Goal: Task Accomplishment & Management: Use online tool/utility

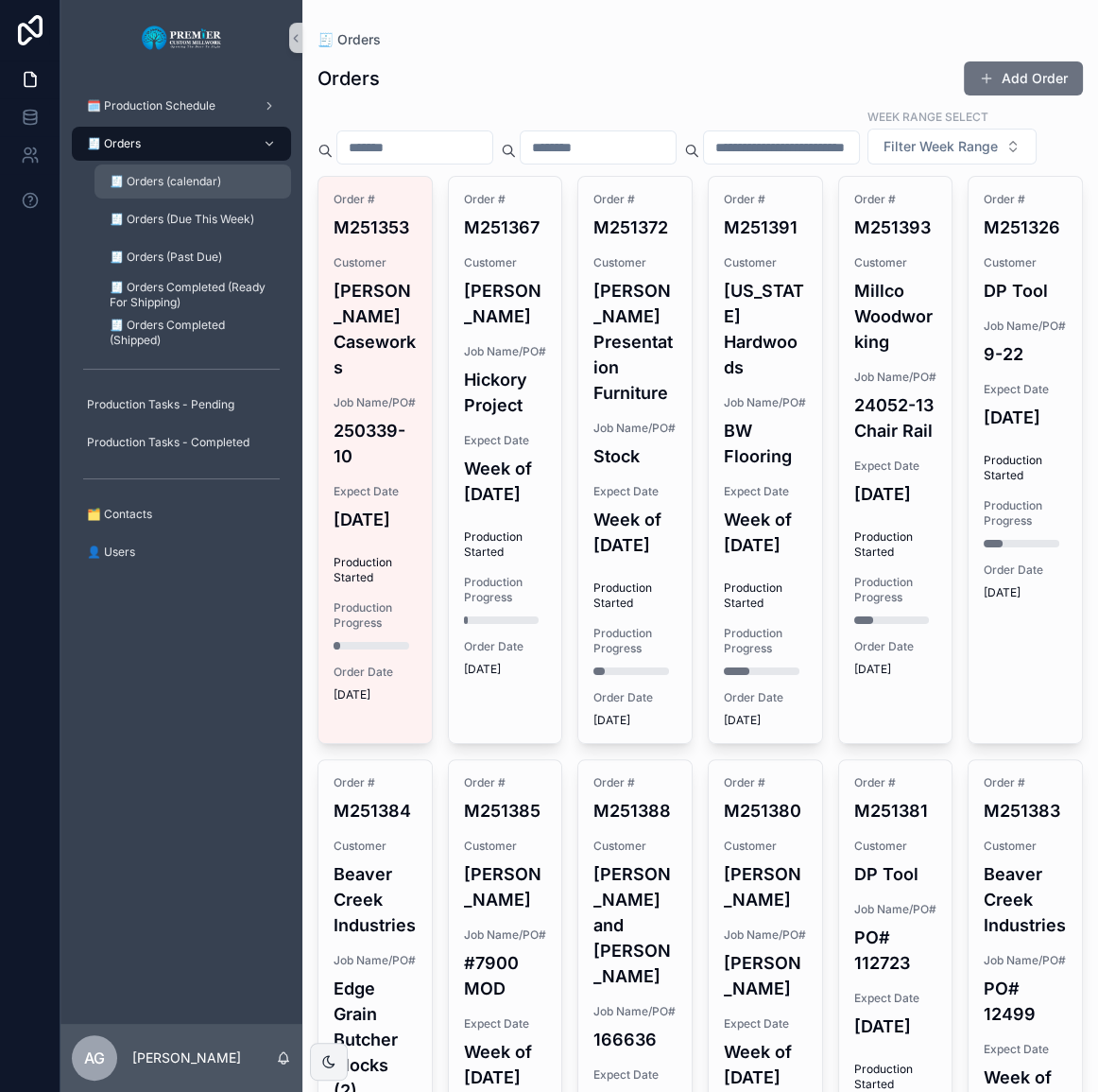
click at [209, 171] on div "🧾 Orders (calendar)" at bounding box center [192, 181] width 174 height 30
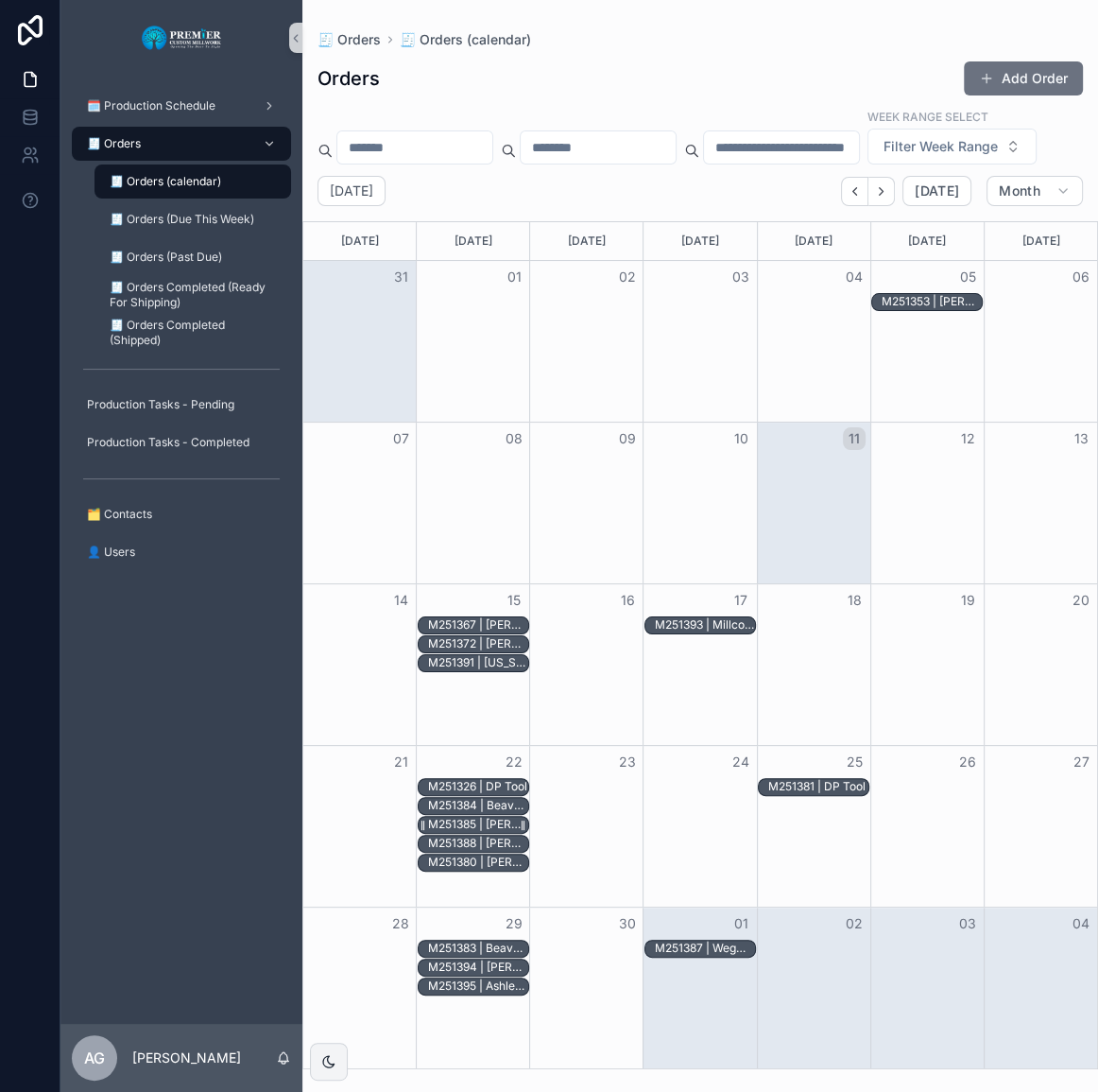
click at [461, 831] on div "M251385 | [PERSON_NAME]" at bounding box center [478, 823] width 100 height 15
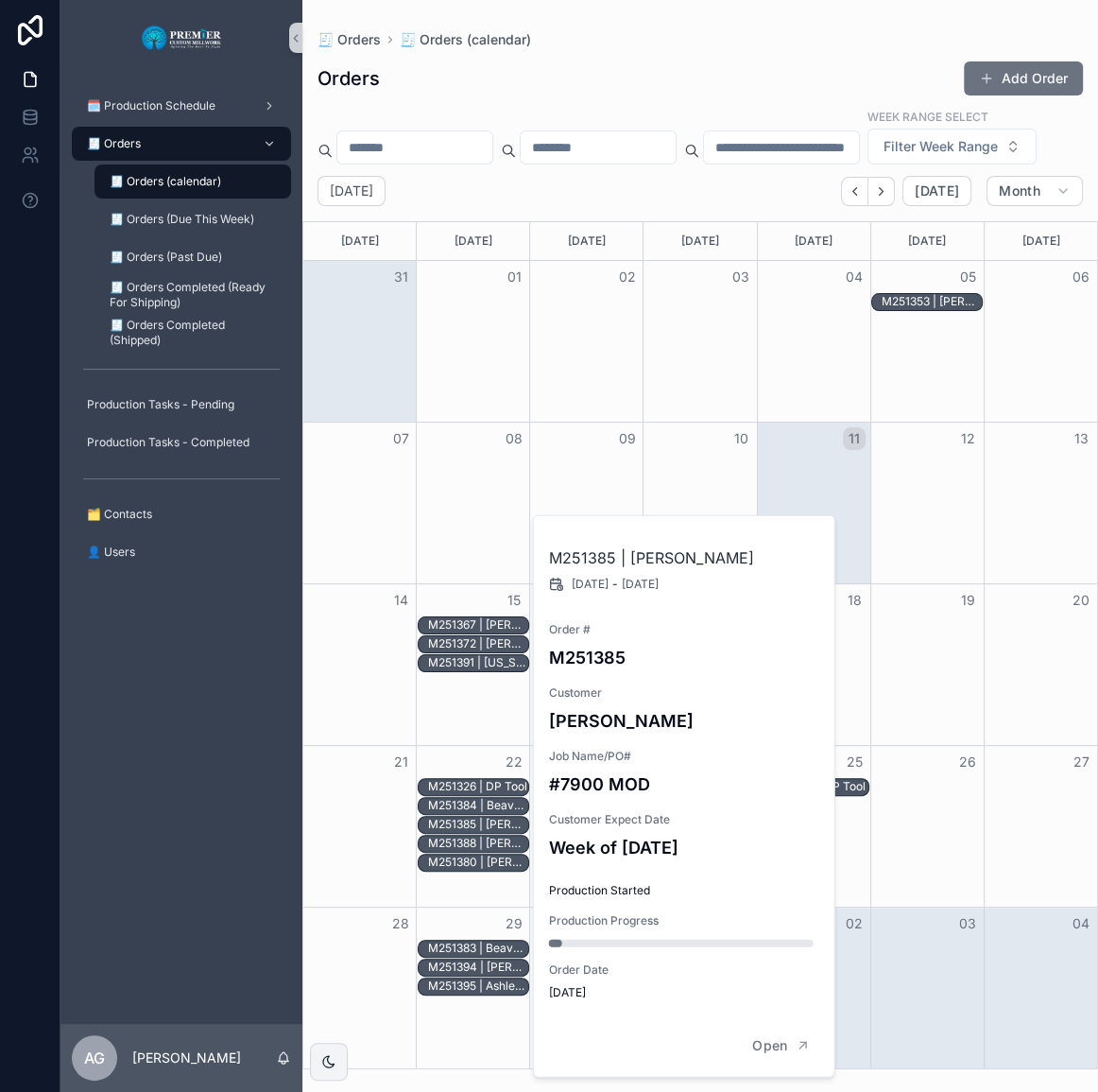
click at [276, 790] on div "🗓️ Production Schedule 🧾 Orders 🧾 Orders (calendar) 🧾 Orders (Due This Week) 🧾 …" at bounding box center [181, 549] width 242 height 948
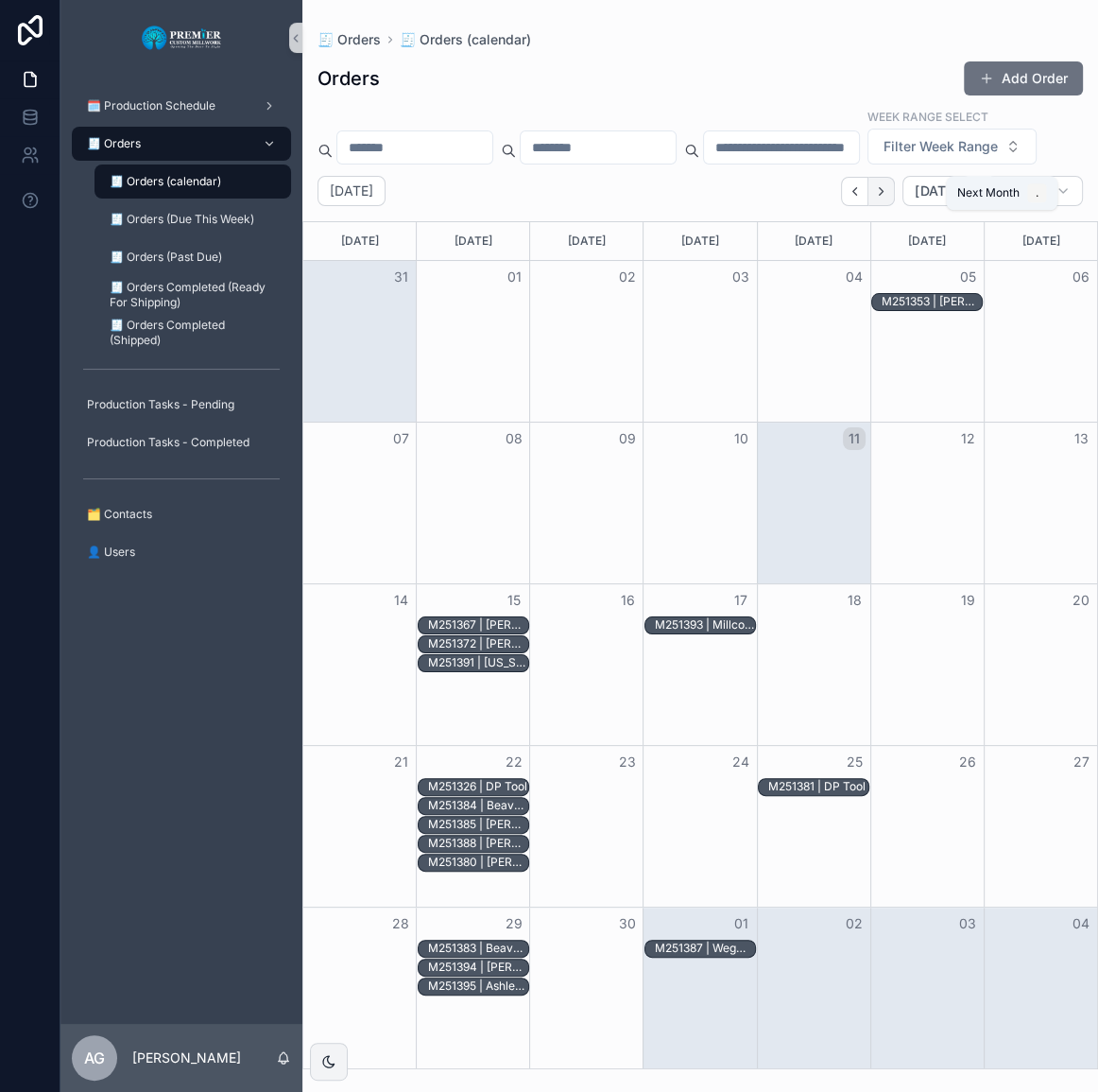
click at [881, 198] on icon "Next" at bounding box center [881, 191] width 14 height 14
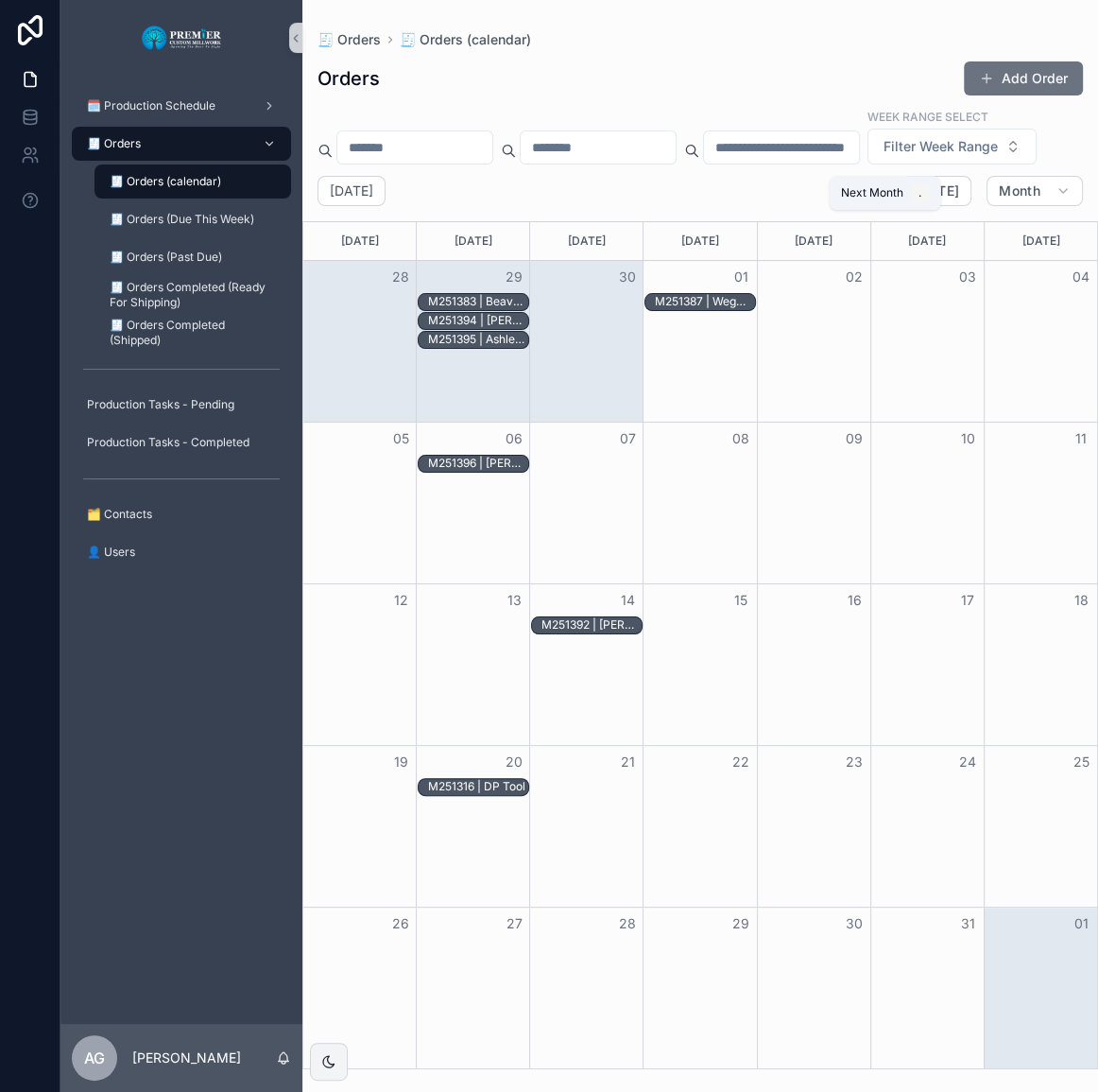
click at [881, 198] on icon "Next" at bounding box center [881, 191] width 14 height 14
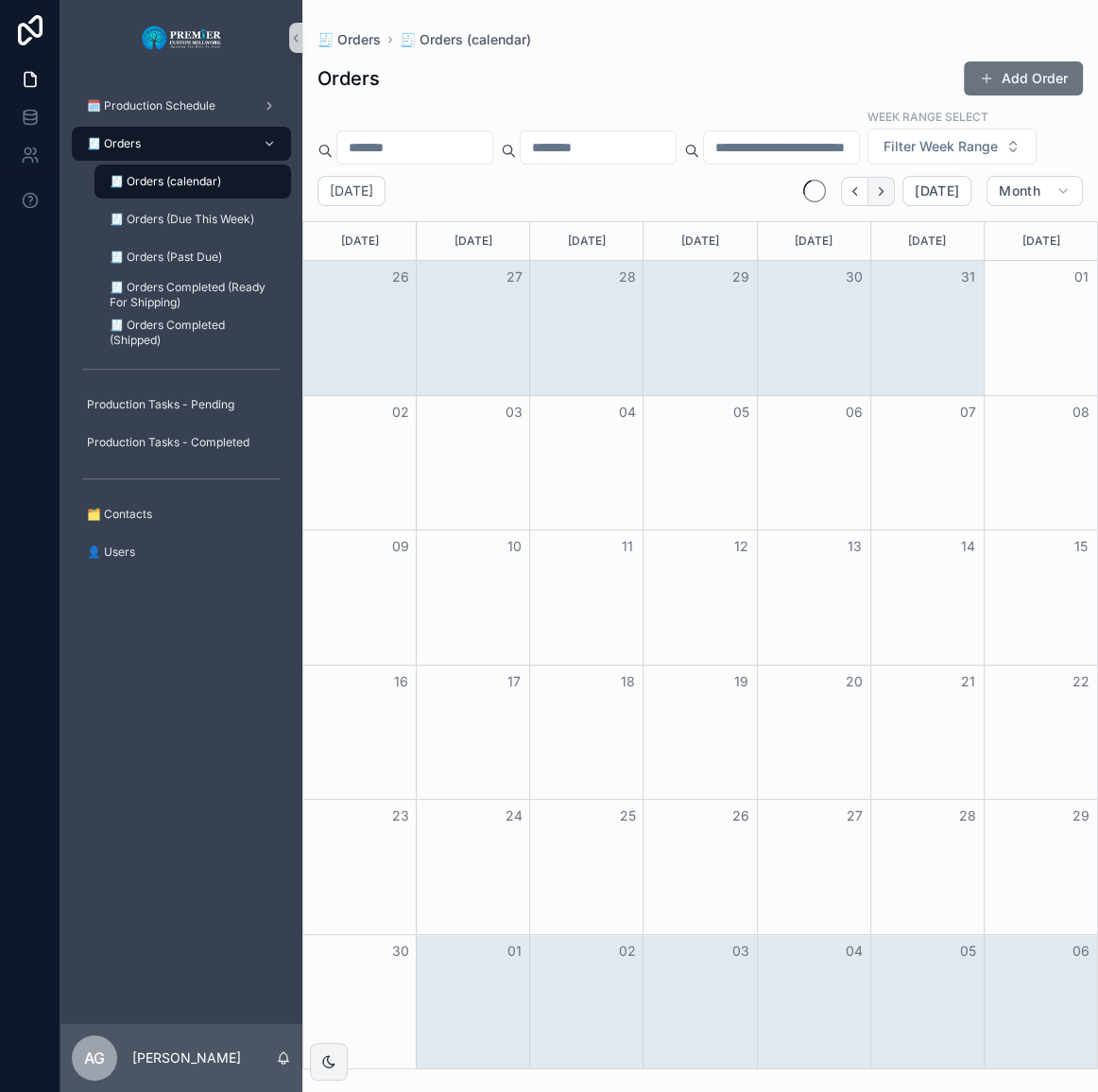
click at [879, 206] on button "Next" at bounding box center [881, 191] width 26 height 29
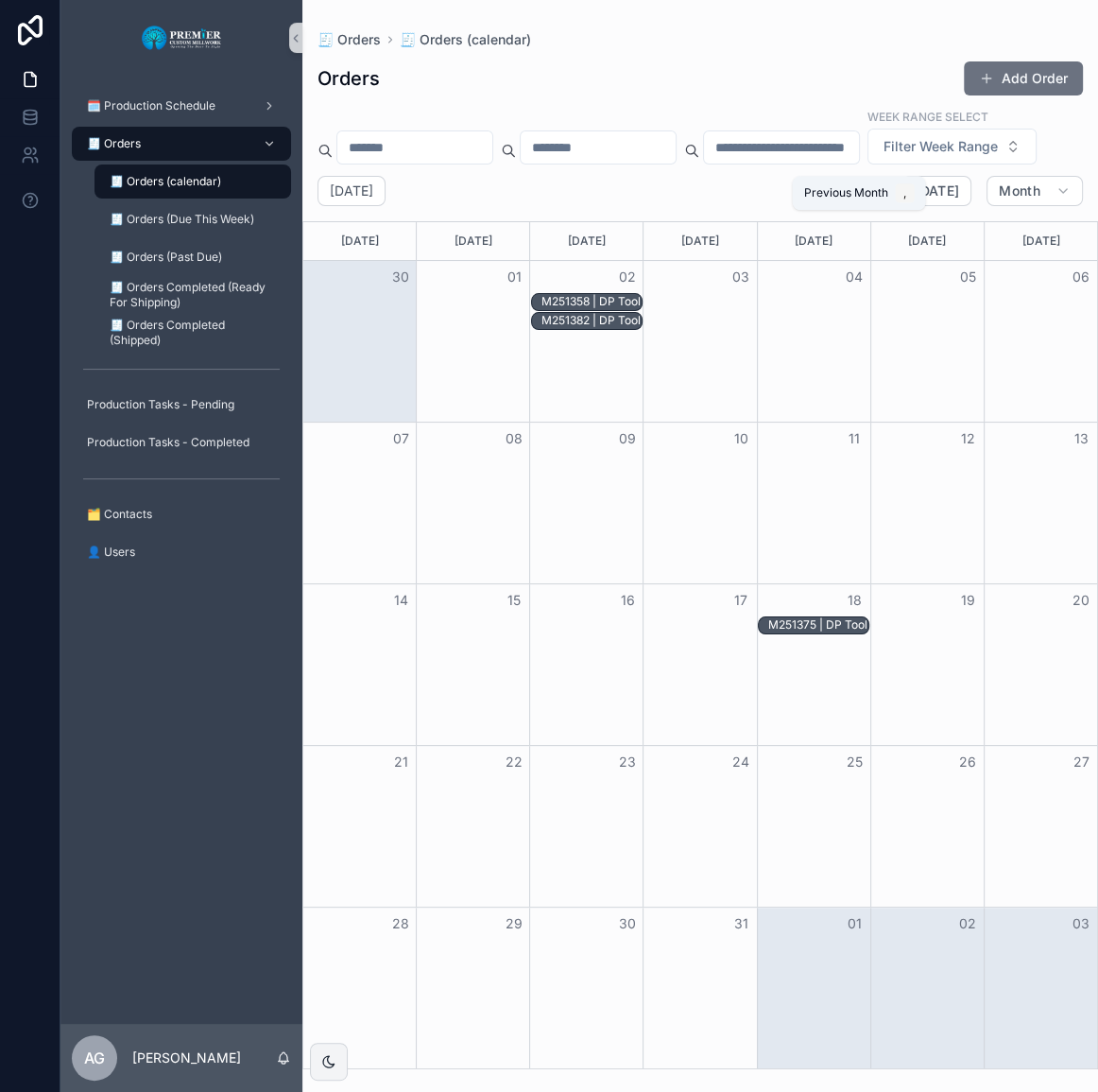
click at [854, 206] on button "Back" at bounding box center [855, 191] width 27 height 29
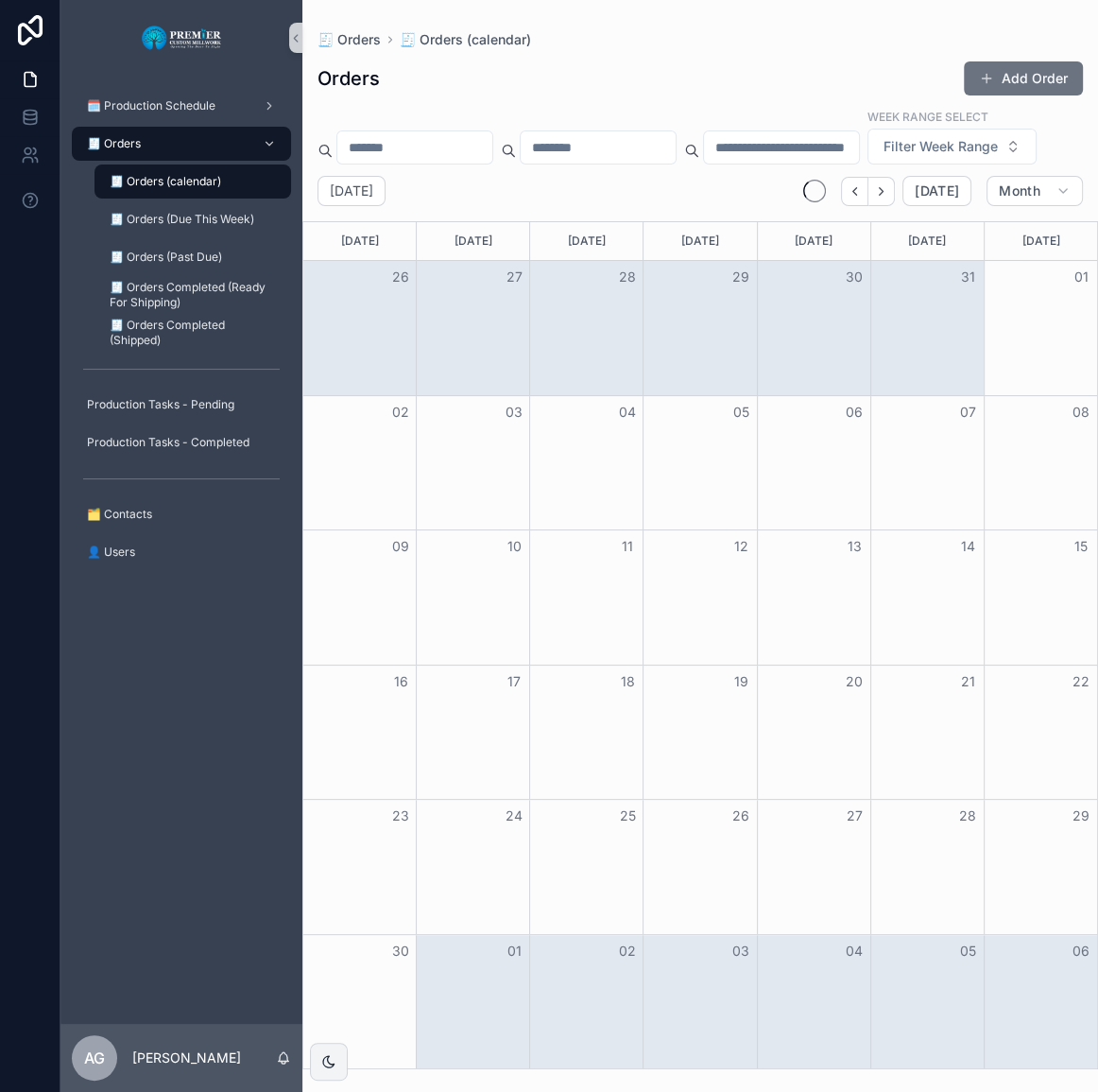
click at [854, 198] on icon "Back" at bounding box center [855, 191] width 14 height 14
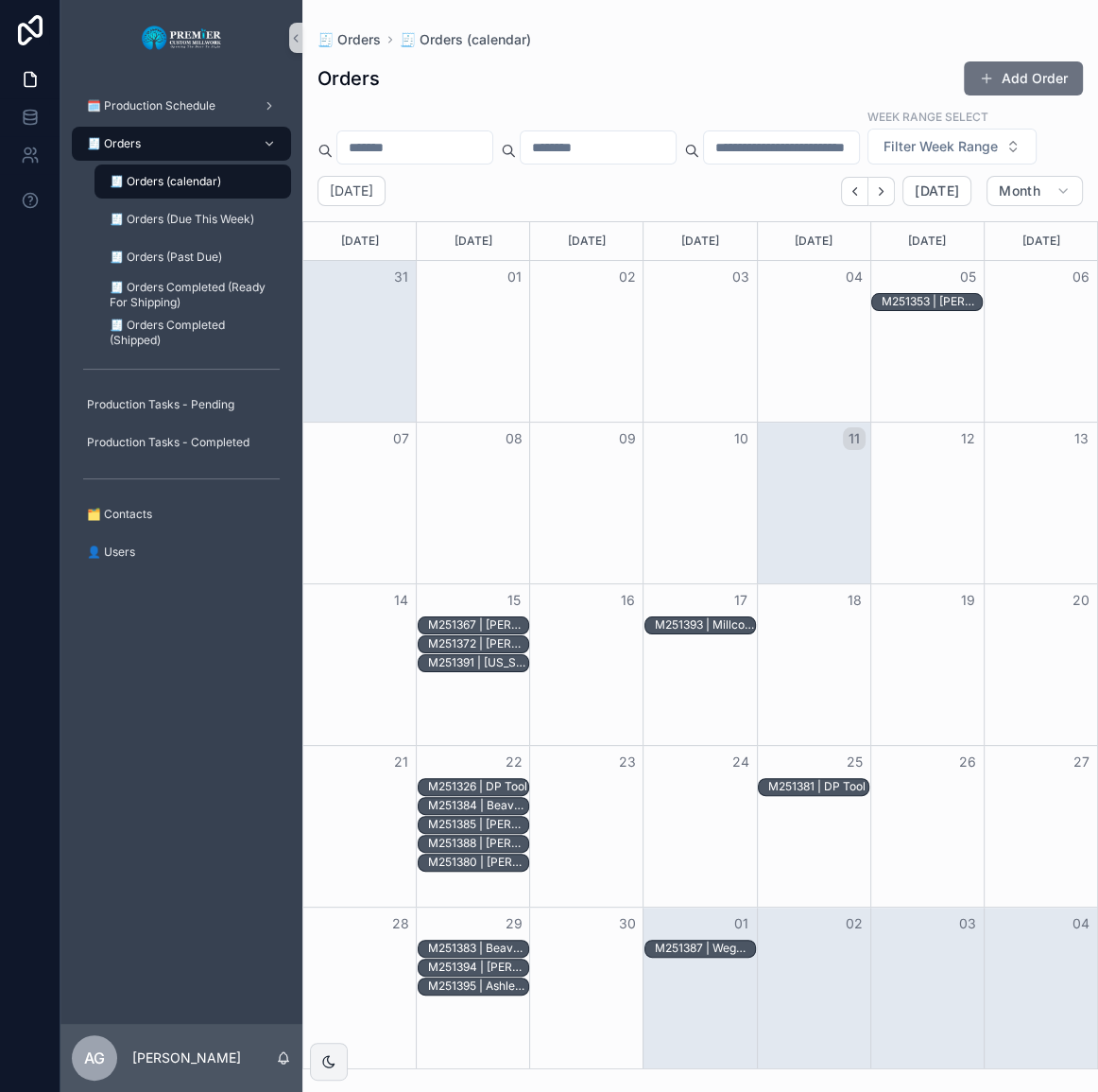
click at [854, 198] on icon "Back" at bounding box center [855, 191] width 14 height 14
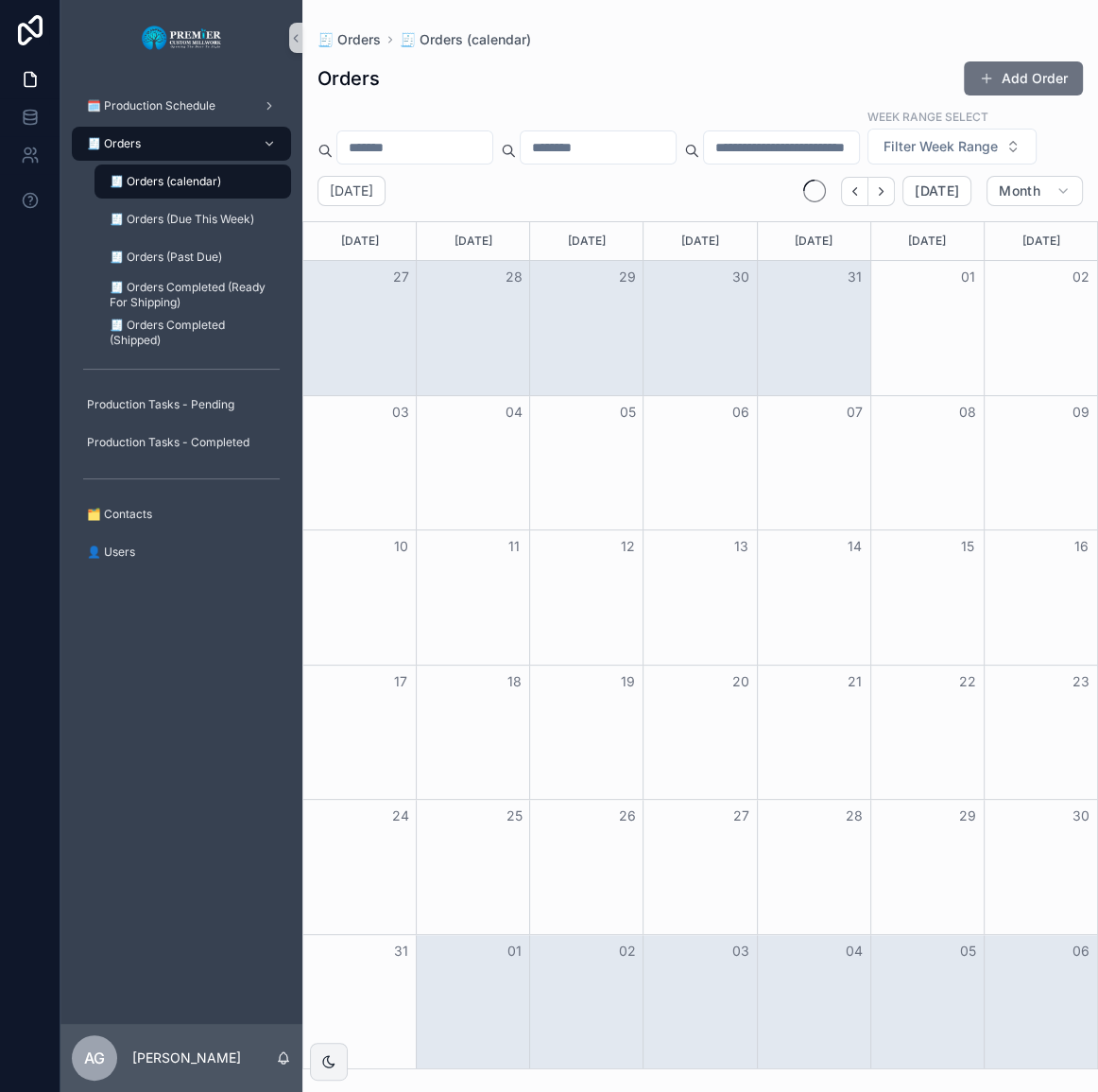
click at [854, 198] on icon "Back" at bounding box center [855, 191] width 14 height 14
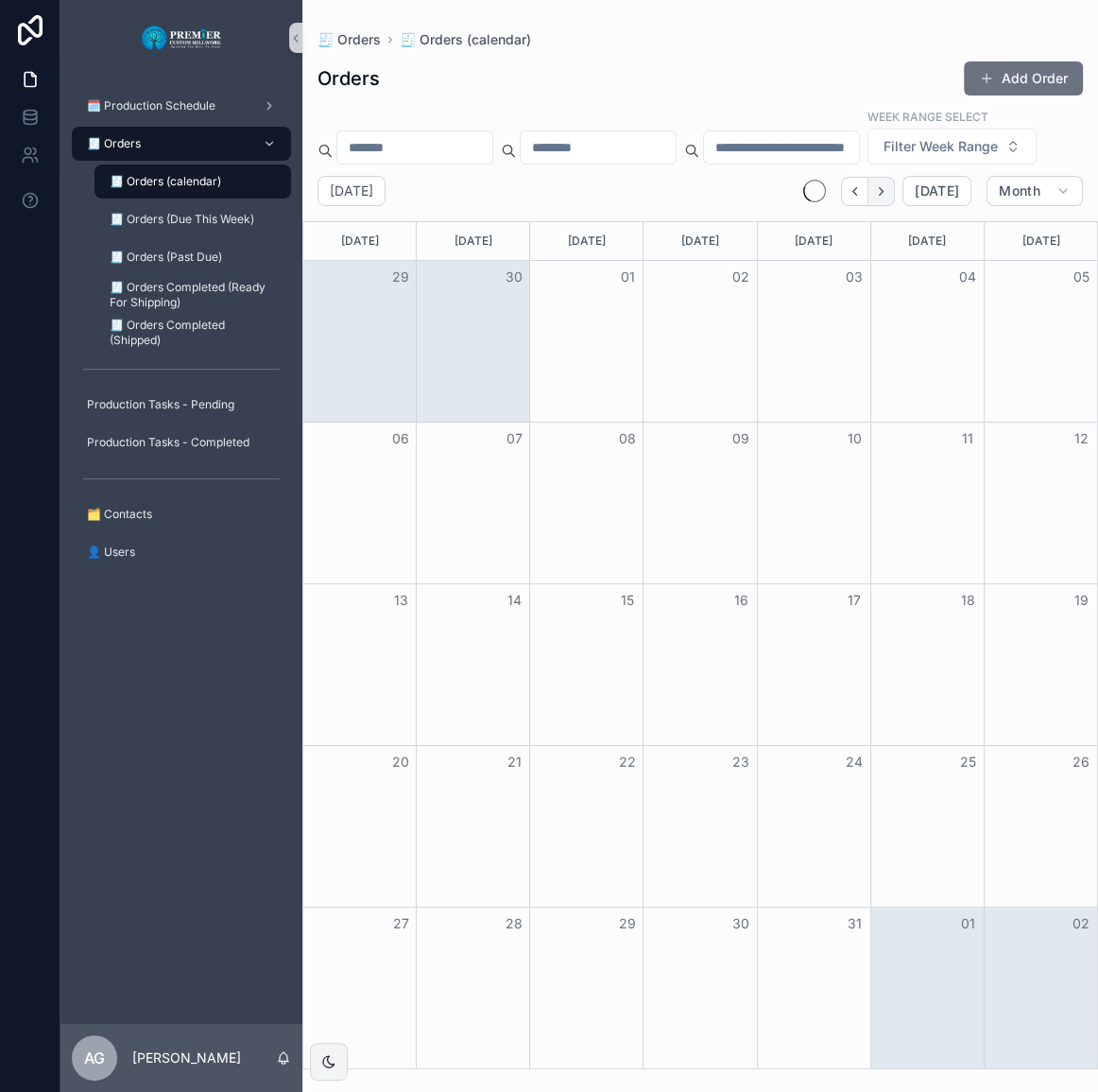
click at [880, 198] on icon "Next" at bounding box center [881, 191] width 14 height 14
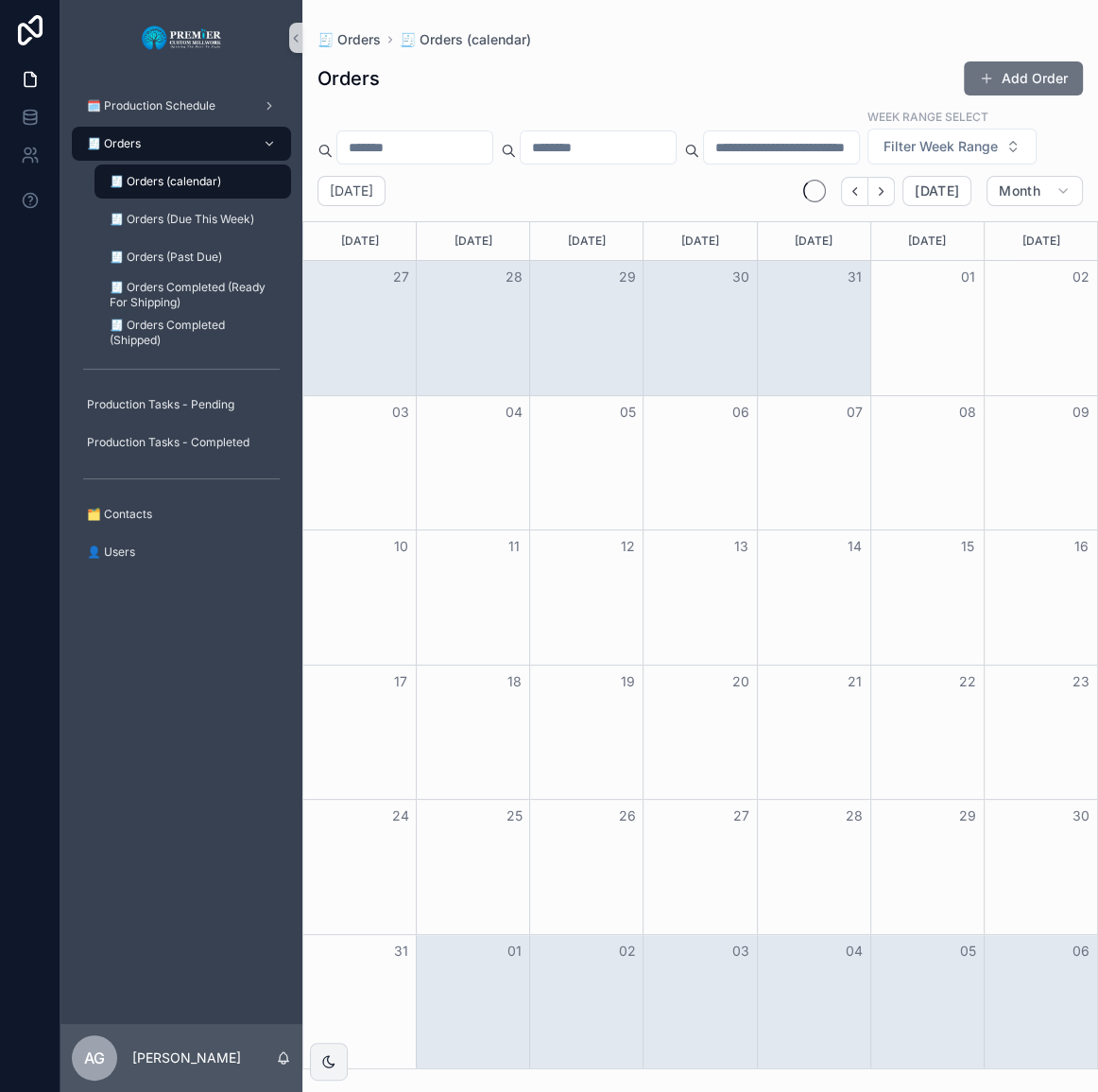
click at [880, 198] on icon "Next" at bounding box center [881, 191] width 14 height 14
